Goal: Navigation & Orientation: Find specific page/section

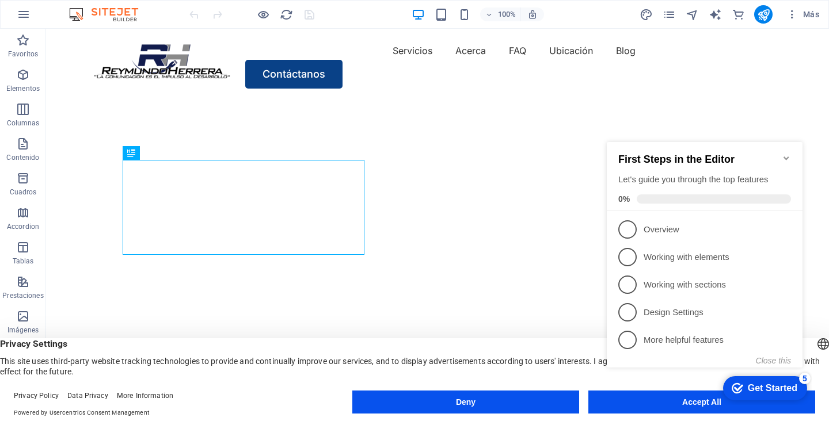
click at [788, 157] on icon "Minimize checklist" at bounding box center [785, 158] width 5 height 3
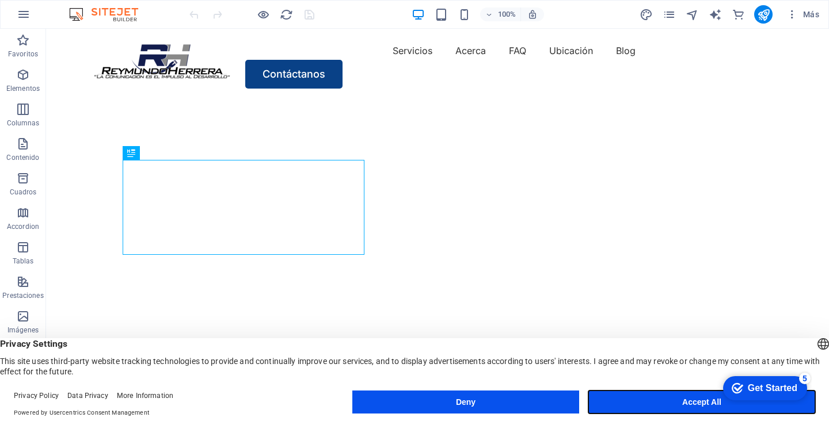
click at [614, 399] on button "Accept All" at bounding box center [701, 402] width 227 height 23
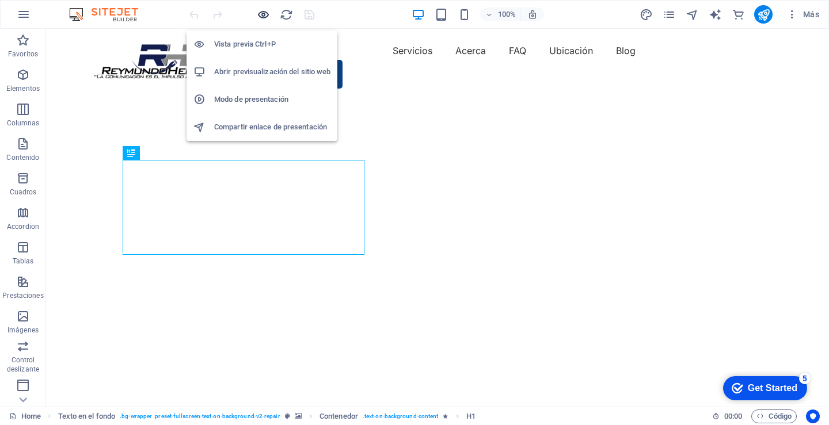
click at [264, 12] on icon "button" at bounding box center [263, 14] width 13 height 13
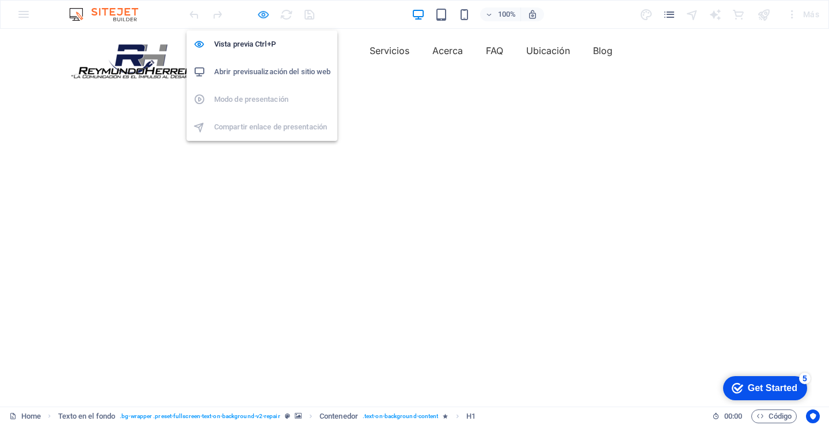
click at [262, 13] on icon "button" at bounding box center [263, 14] width 13 height 13
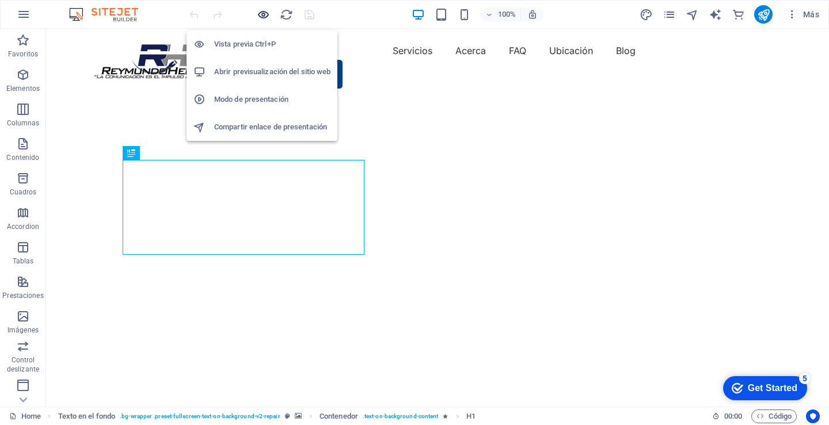
click at [260, 13] on icon "button" at bounding box center [263, 14] width 13 height 13
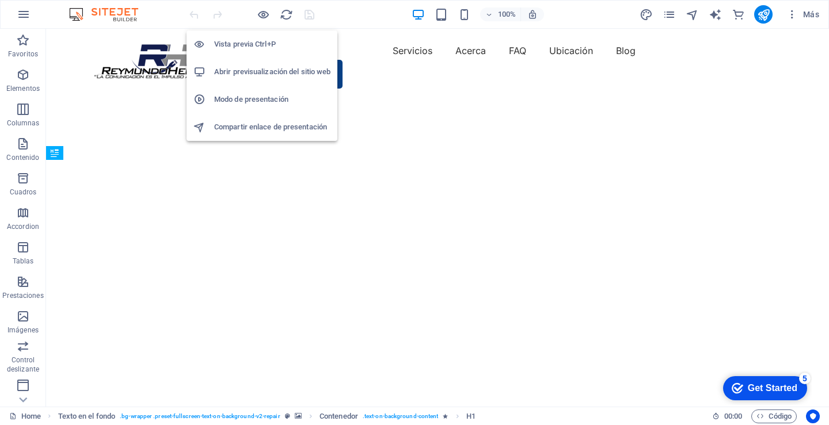
click at [247, 43] on h6 "Vista previa Ctrl+P" at bounding box center [272, 44] width 116 height 14
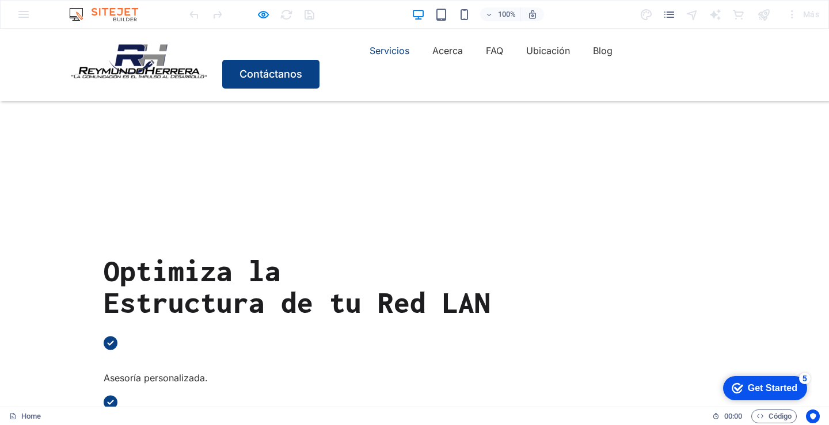
click at [370, 60] on link "Servicios" at bounding box center [390, 50] width 40 height 18
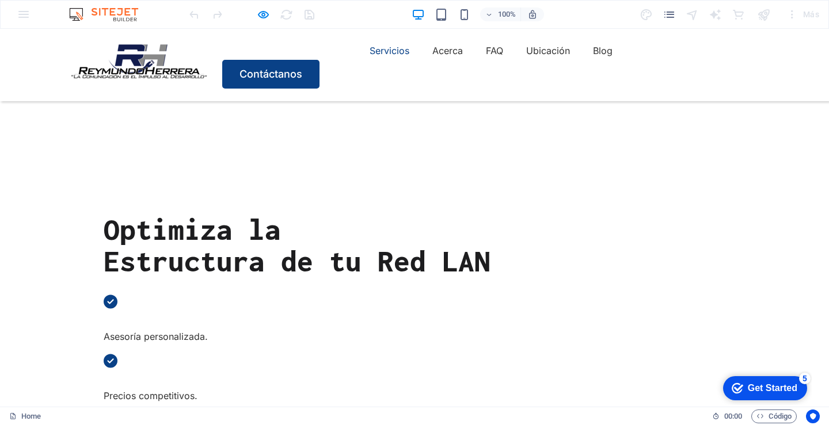
scroll to position [235, 0]
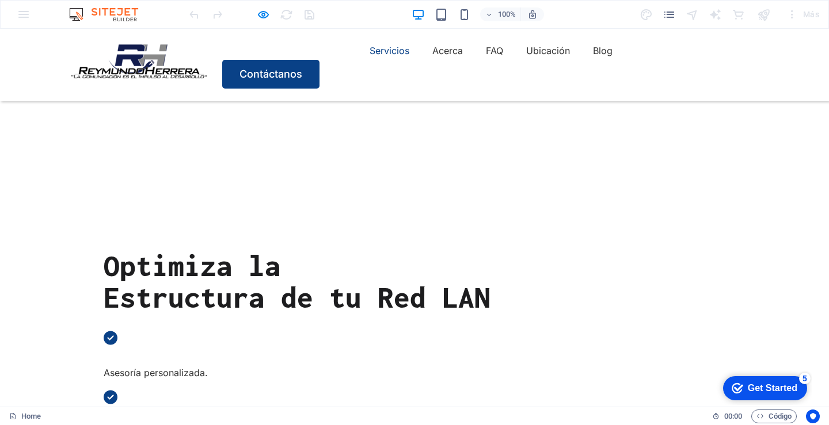
click at [148, 67] on img at bounding box center [138, 60] width 139 height 39
click at [319, 65] on link "Contáctanos" at bounding box center [270, 74] width 97 height 29
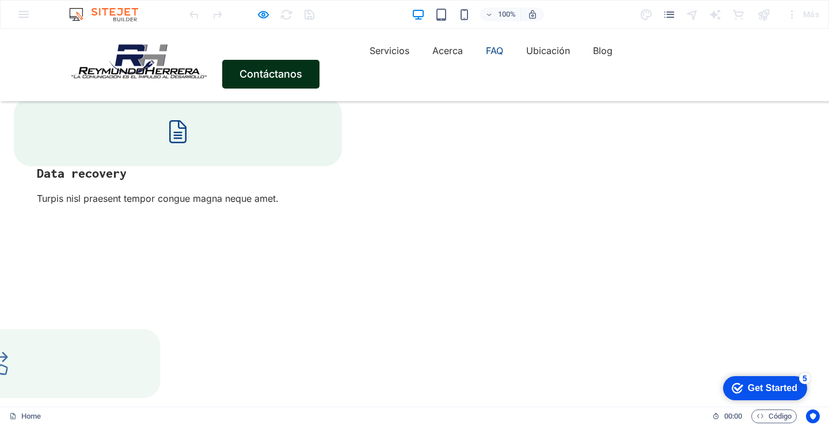
scroll to position [3608, 0]
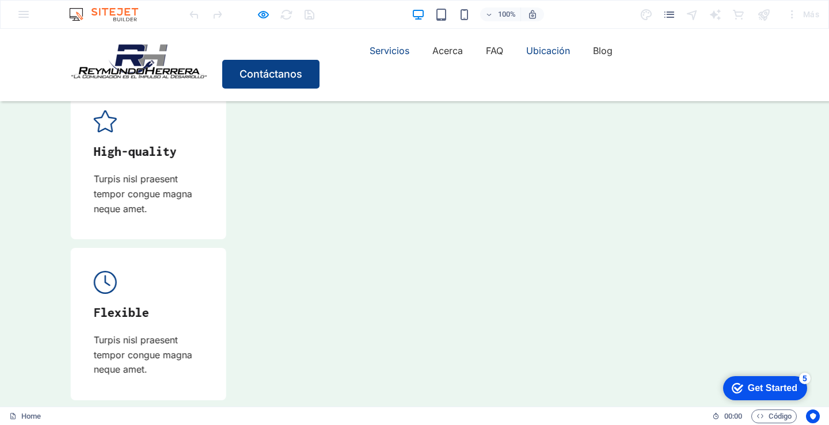
click at [370, 59] on link "Servicios" at bounding box center [390, 50] width 40 height 18
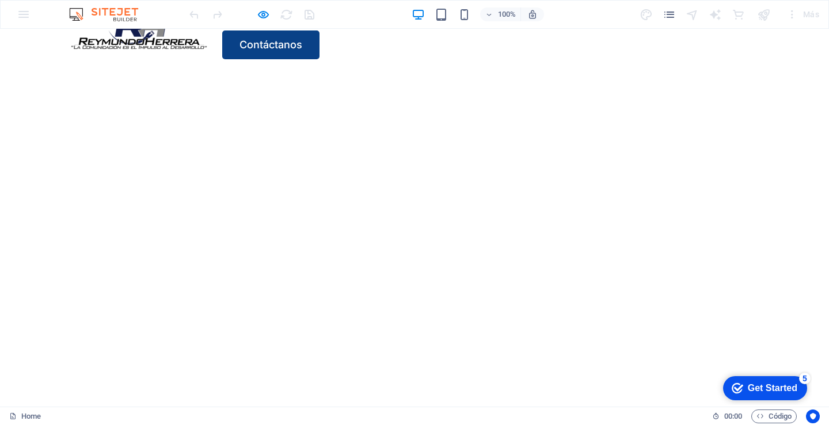
scroll to position [0, 0]
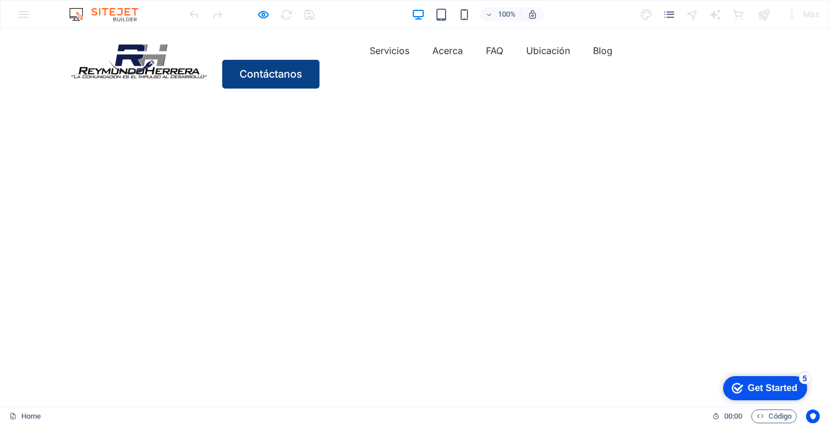
click at [752, 386] on div "Get Started" at bounding box center [772, 388] width 49 height 10
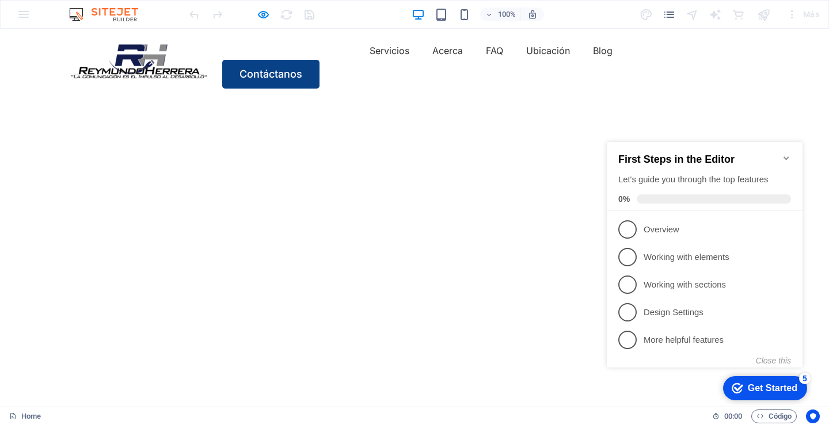
click at [786, 157] on icon "Minimize checklist" at bounding box center [785, 158] width 5 height 3
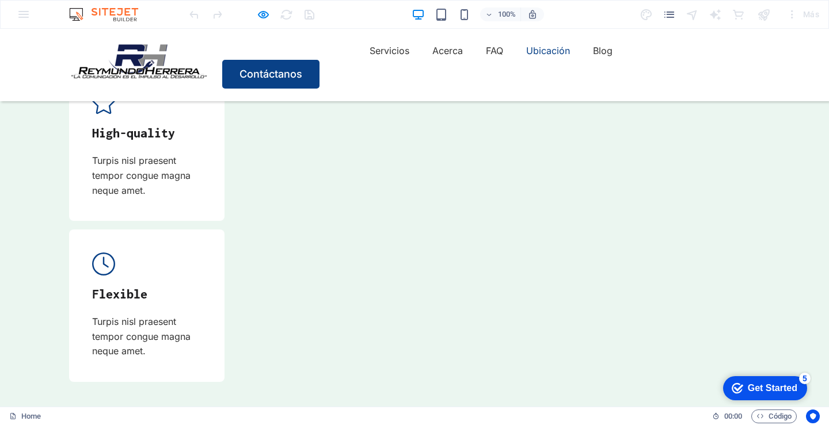
scroll to position [3776, 0]
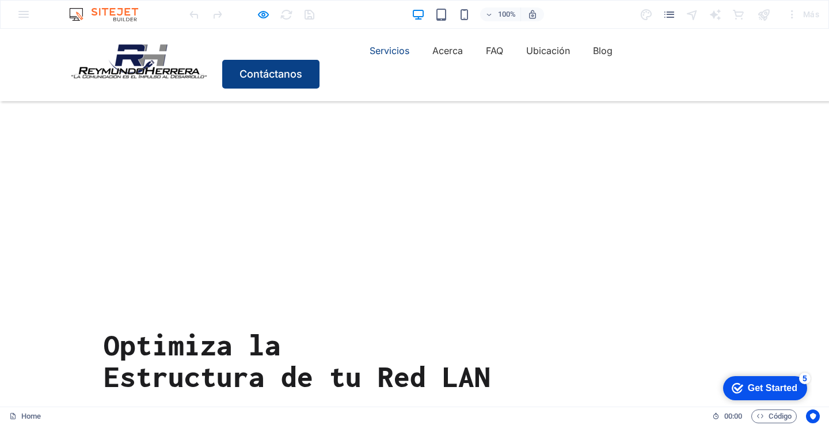
scroll to position [0, 0]
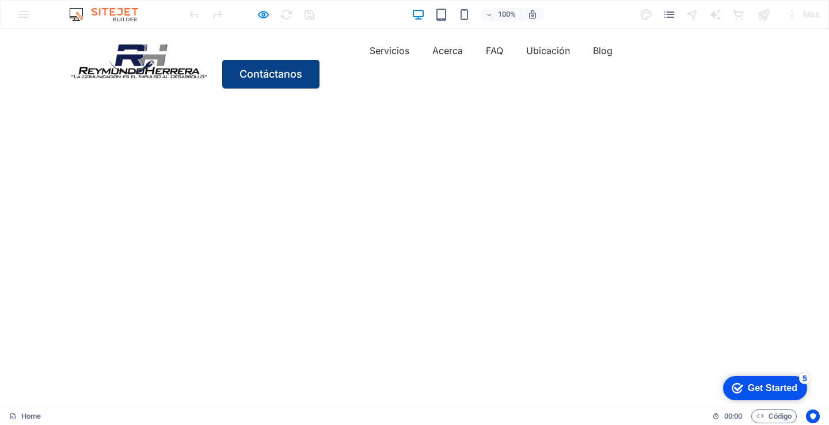
click at [789, 36] on div "Servicios Acerca FAQ Ubicación Blog Contáctanos" at bounding box center [414, 65] width 829 height 73
drag, startPoint x: 607, startPoint y: 185, endPoint x: 511, endPoint y: 177, distance: 96.5
click at [511, 101] on img "1/2" at bounding box center [410, 101] width 820 height 0
click at [261, 16] on icon "button" at bounding box center [263, 14] width 13 height 13
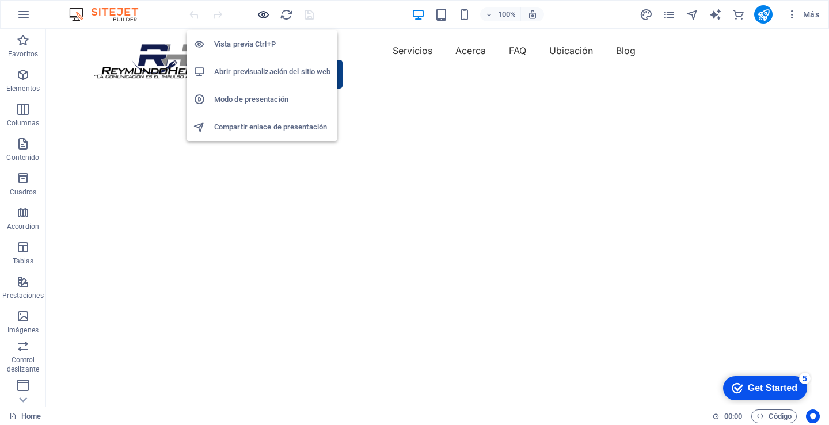
click at [261, 14] on icon "button" at bounding box center [263, 14] width 13 height 13
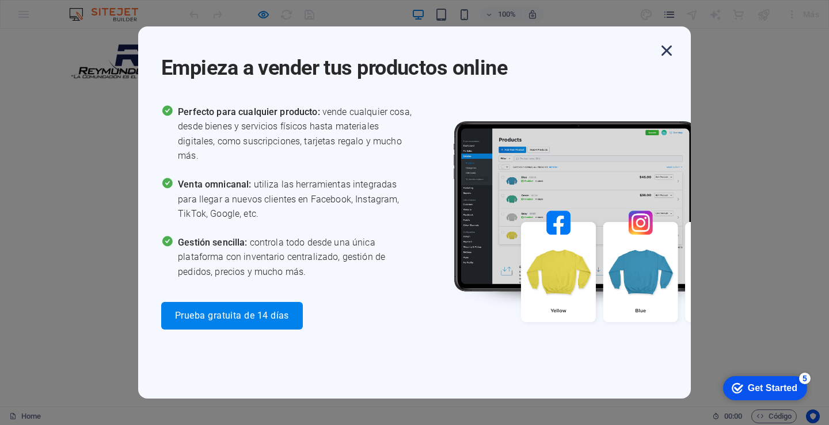
click at [666, 49] on icon "button" at bounding box center [666, 50] width 21 height 21
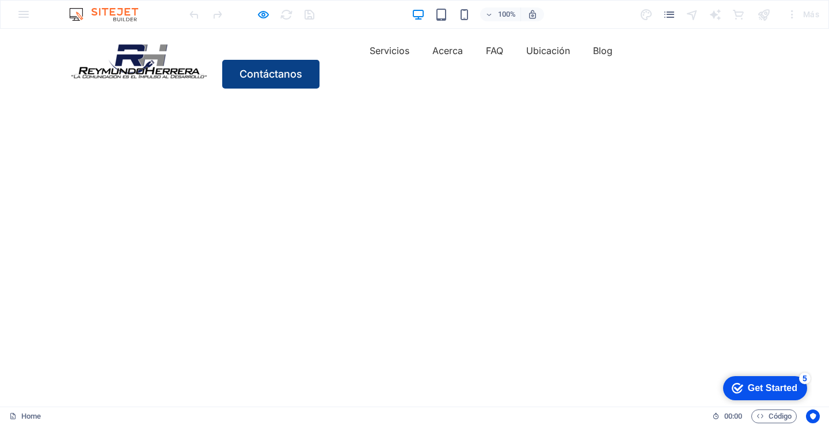
click at [23, 14] on div "100% Más" at bounding box center [415, 15] width 828 height 28
click at [261, 14] on icon "button" at bounding box center [263, 14] width 13 height 13
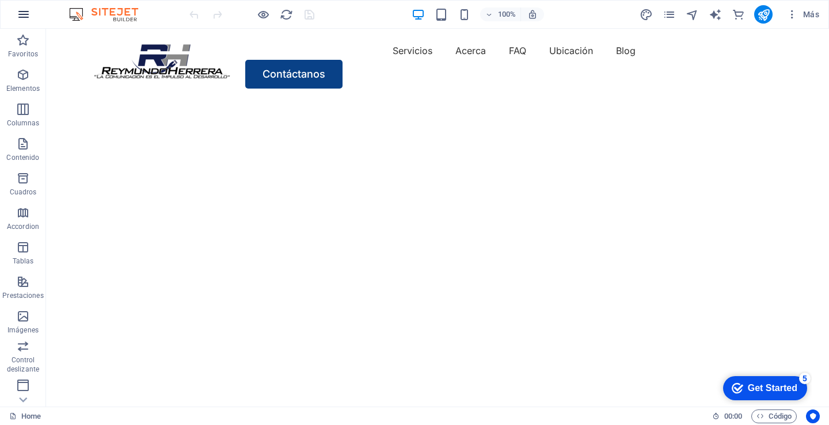
click at [22, 16] on icon "button" at bounding box center [24, 14] width 14 height 14
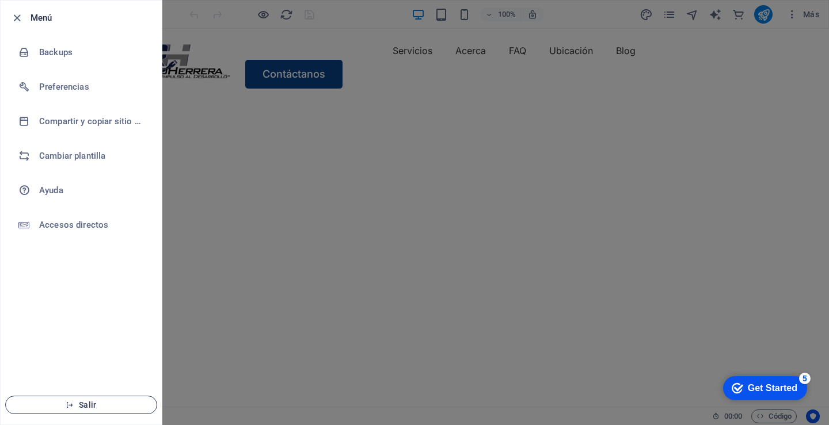
click at [98, 412] on button "Salir" at bounding box center [81, 405] width 152 height 18
